Goal: Task Accomplishment & Management: Use online tool/utility

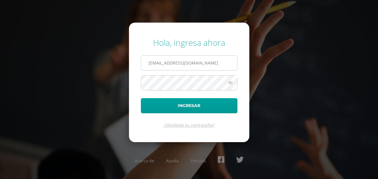
click at [200, 61] on input "[EMAIL_ADDRESS][DOMAIN_NAME]" at bounding box center [189, 63] width 96 height 15
click at [165, 61] on input "[EMAIL_ADDRESS][DOMAIN_NAME]" at bounding box center [189, 63] width 96 height 15
type input "[EMAIL_ADDRESS][DOMAIN_NAME]"
click at [230, 83] on icon at bounding box center [230, 82] width 8 height 7
click at [246, 86] on form "Hola, ingresa ahora [EMAIL_ADDRESS][DOMAIN_NAME] Ingresar ¿Olvidaste tu contras…" at bounding box center [189, 82] width 120 height 119
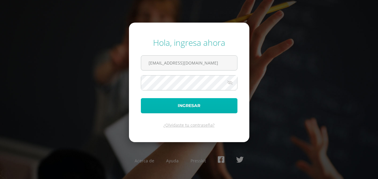
click at [221, 108] on button "Ingresar" at bounding box center [189, 105] width 97 height 15
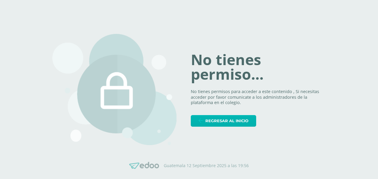
click at [238, 120] on span "Regresar al inicio" at bounding box center [226, 120] width 43 height 11
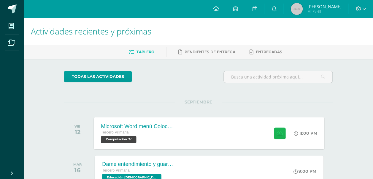
click at [282, 137] on button at bounding box center [280, 133] width 12 height 12
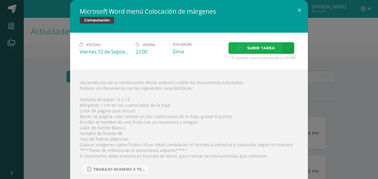
click at [261, 48] on span "Subir tarea" at bounding box center [261, 47] width 28 height 11
click at [0, 0] on input "Subir tarea" at bounding box center [0, 0] width 0 height 0
click at [297, 10] on button at bounding box center [299, 10] width 17 height 20
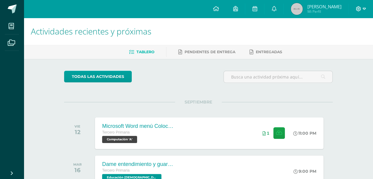
click at [364, 11] on icon at bounding box center [364, 8] width 3 height 5
click at [347, 40] on span "Cerrar sesión" at bounding box center [345, 41] width 27 height 6
